Goal: Information Seeking & Learning: Learn about a topic

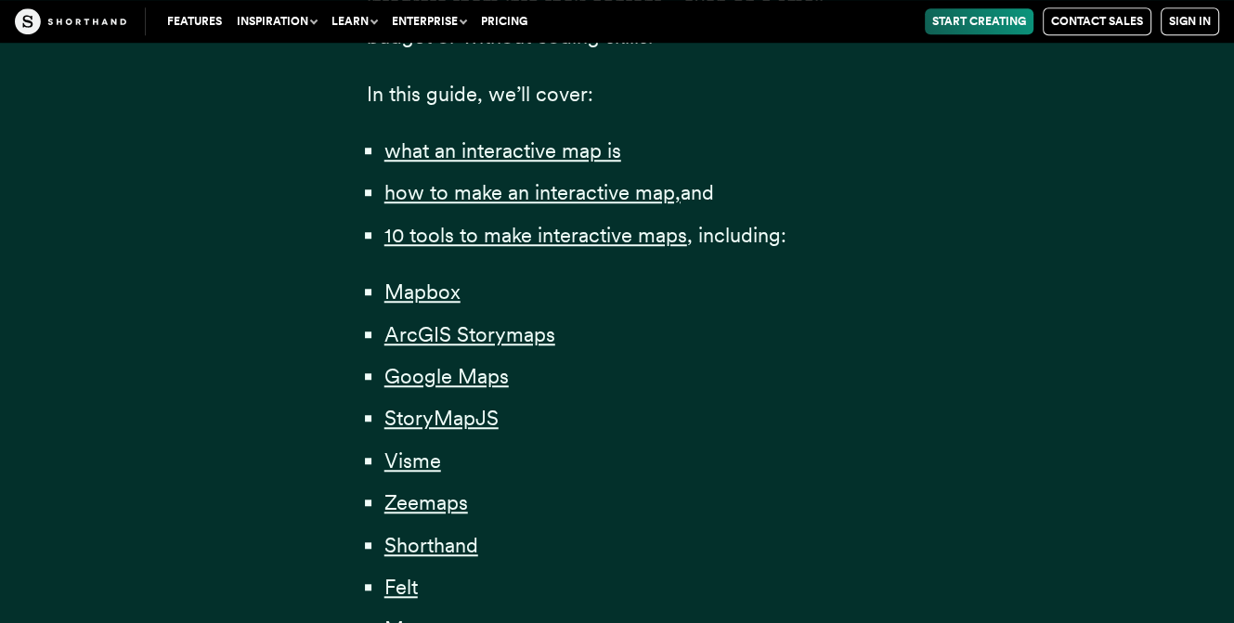
scroll to position [1241, 0]
click at [428, 292] on span "Mapbox" at bounding box center [423, 292] width 76 height 25
click at [502, 377] on span "Google Maps" at bounding box center [447, 376] width 124 height 25
click at [461, 411] on span "StoryMapJS" at bounding box center [442, 418] width 114 height 25
click at [439, 387] on span "Google Maps" at bounding box center [447, 376] width 124 height 25
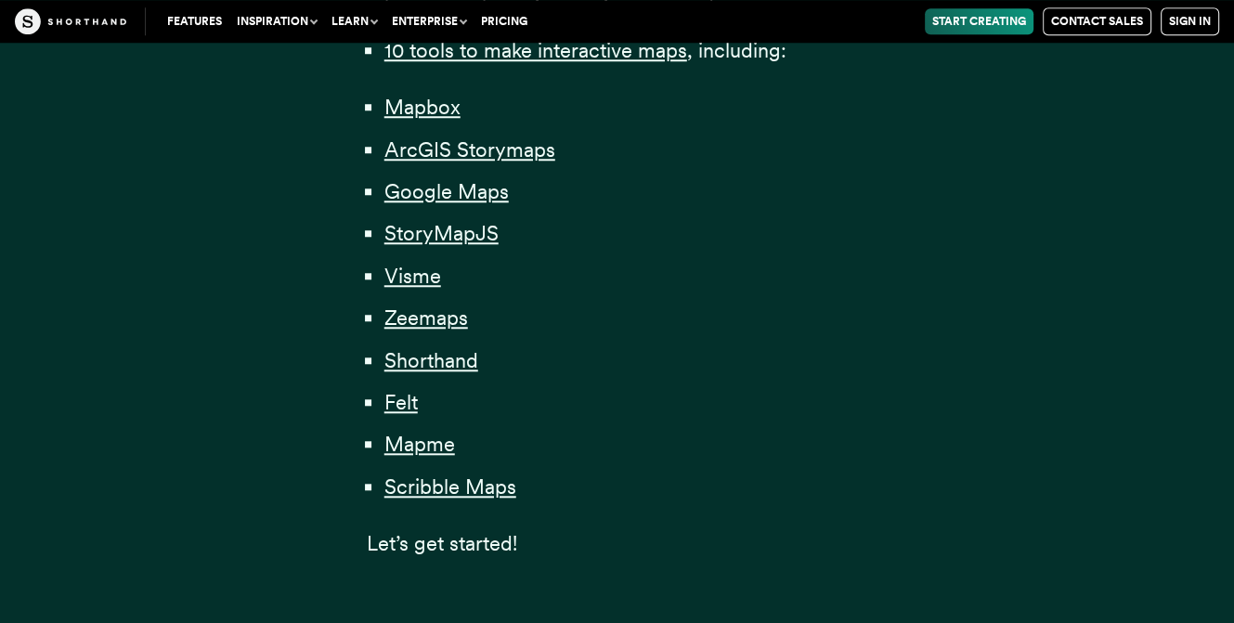
scroll to position [1430, 0]
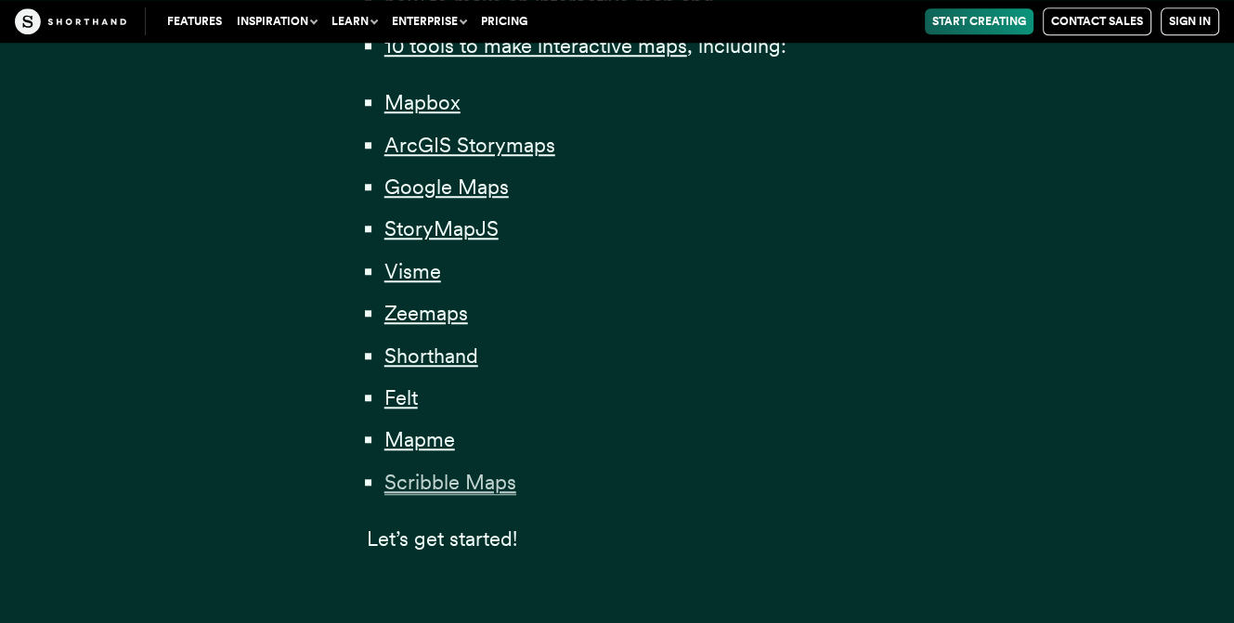
click at [490, 493] on span "Scribble Maps" at bounding box center [451, 482] width 132 height 25
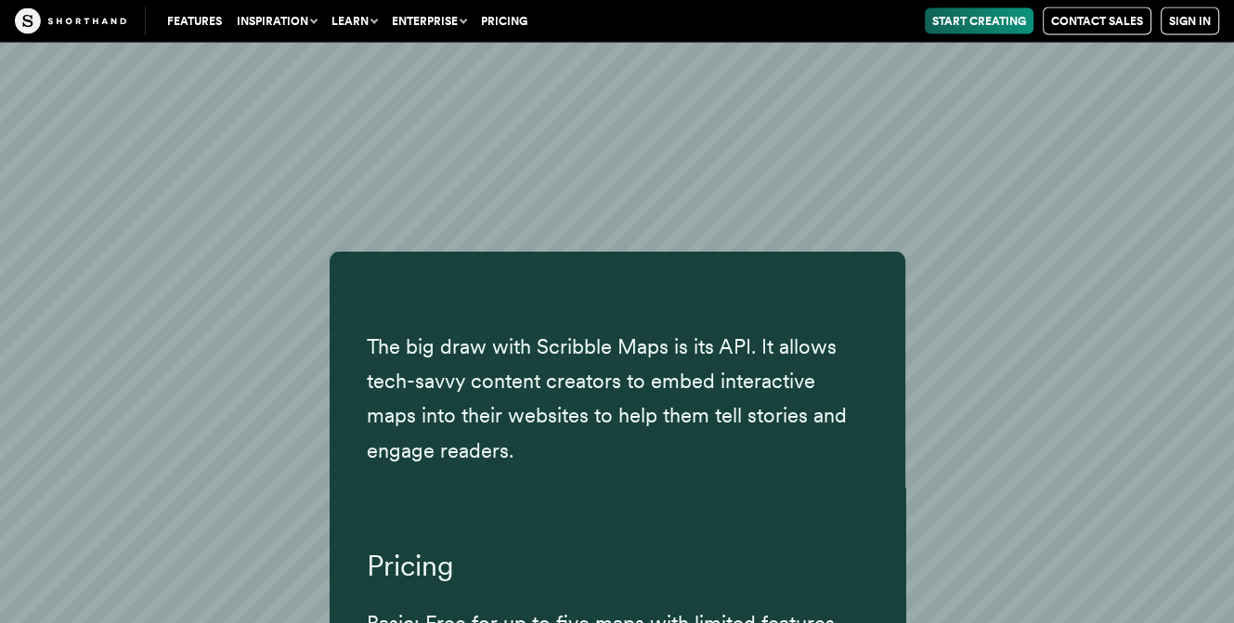
scroll to position [40206, 0]
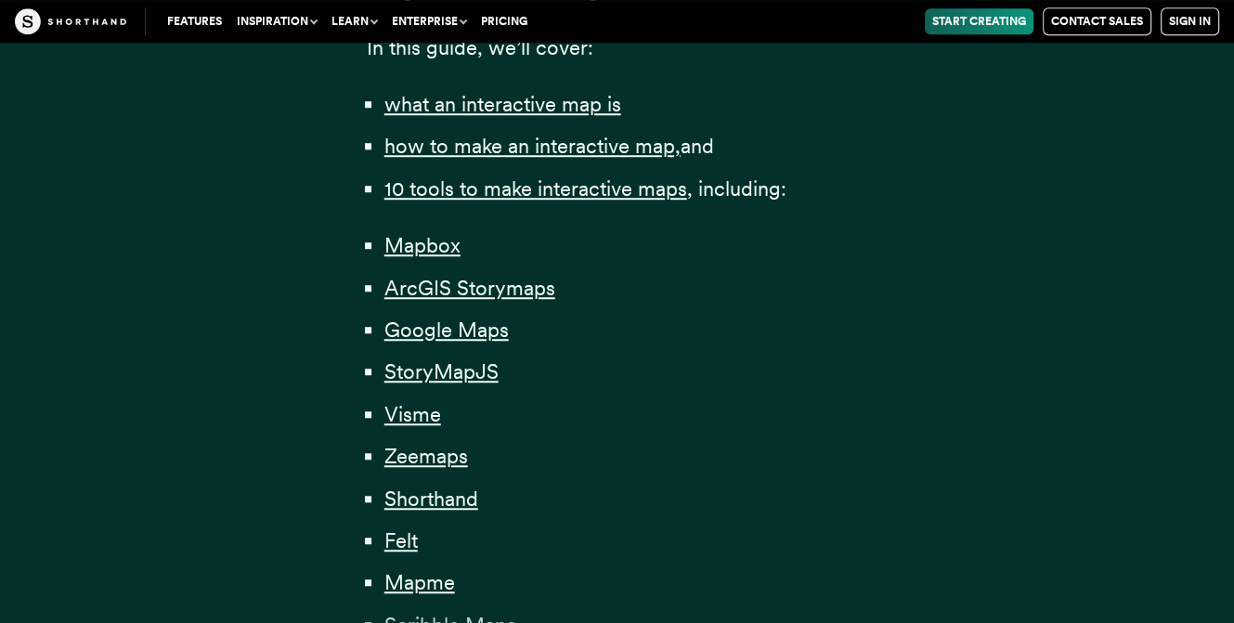
scroll to position [1288, 0]
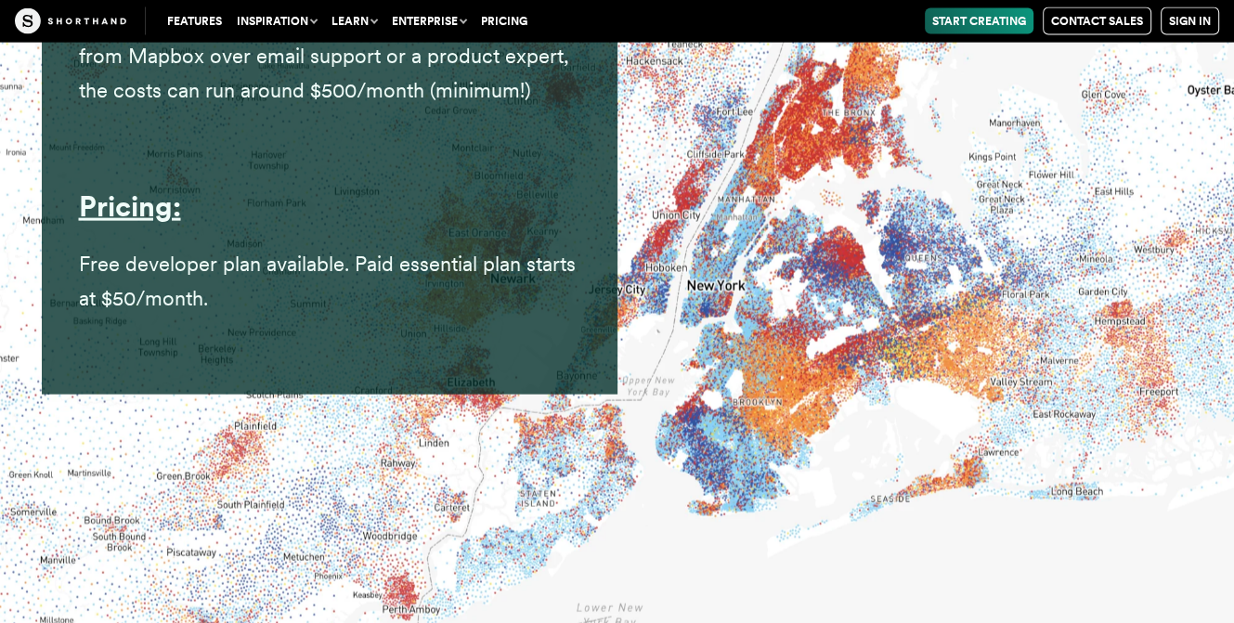
scroll to position [9722, 0]
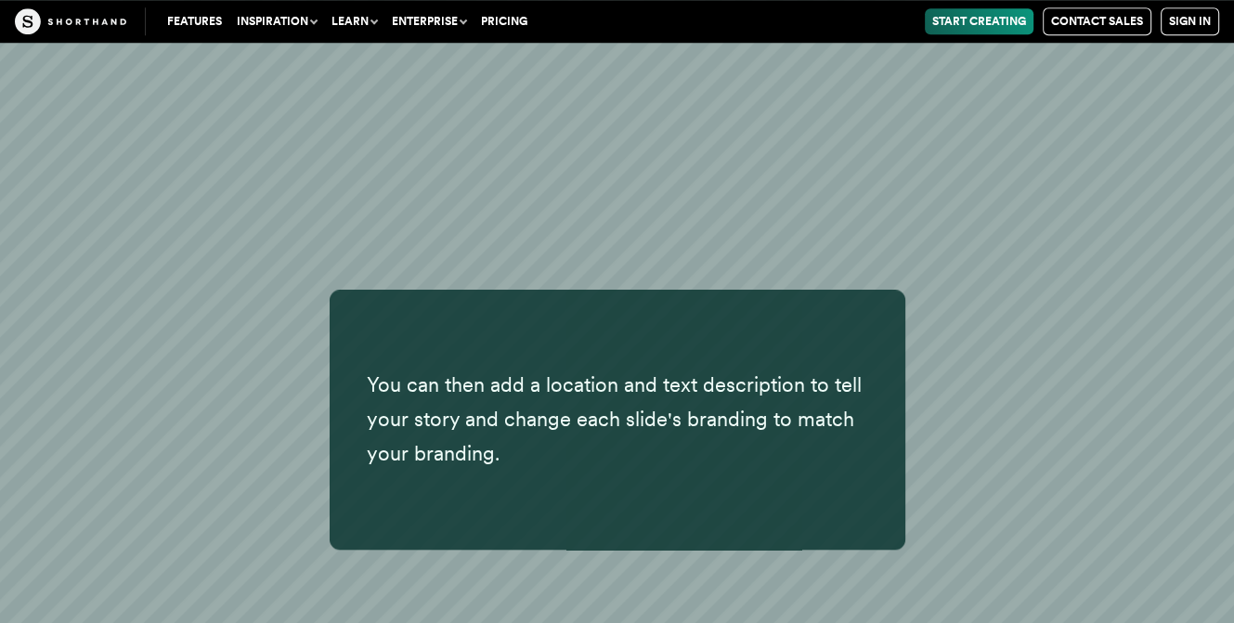
scroll to position [19910, 0]
